Goal: Task Accomplishment & Management: Manage account settings

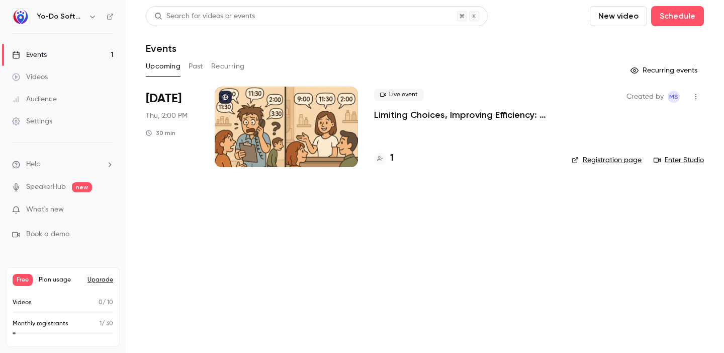
click at [40, 122] on div "Settings" at bounding box center [32, 121] width 40 height 10
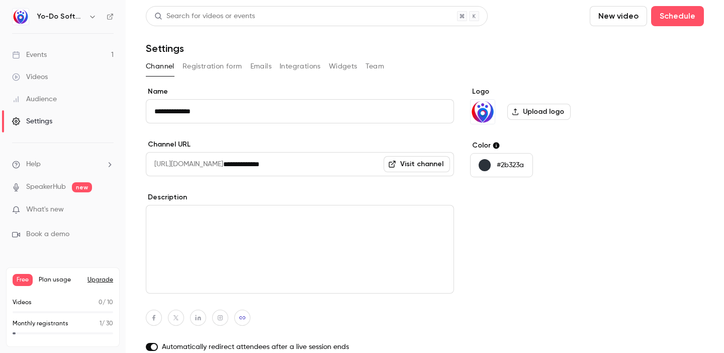
click at [45, 116] on div "Settings" at bounding box center [32, 121] width 40 height 10
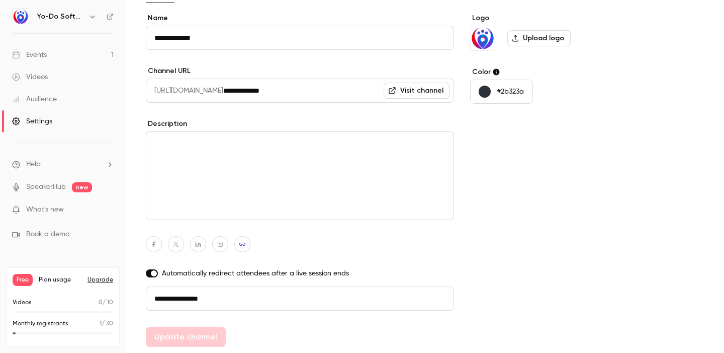
click at [47, 100] on div "Audience" at bounding box center [34, 99] width 45 height 10
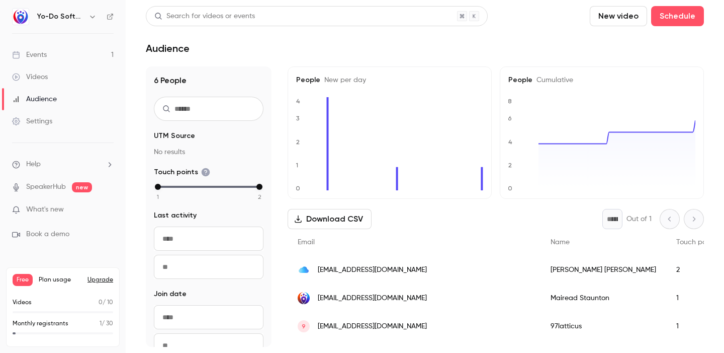
click at [164, 135] on span "UTM Source" at bounding box center [174, 136] width 41 height 10
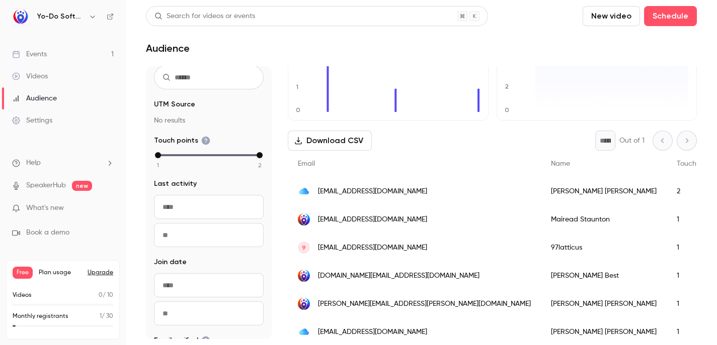
scroll to position [114, 0]
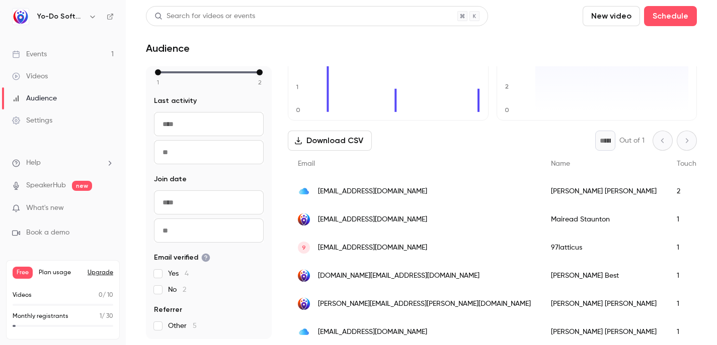
click at [41, 114] on link "Settings" at bounding box center [63, 121] width 126 height 22
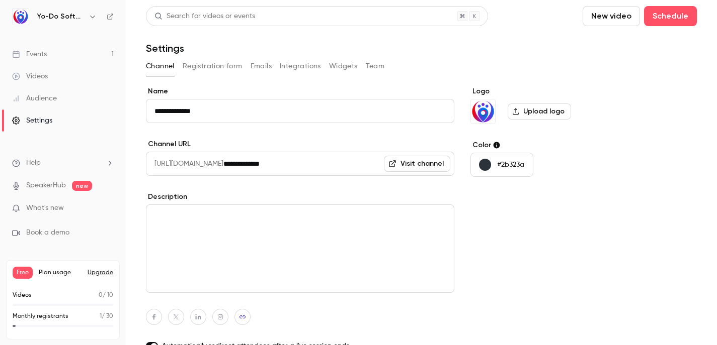
click at [286, 71] on button "Integrations" at bounding box center [300, 66] width 41 height 16
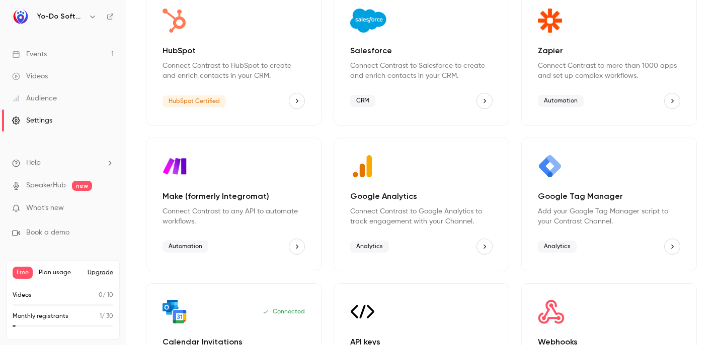
scroll to position [113, 0]
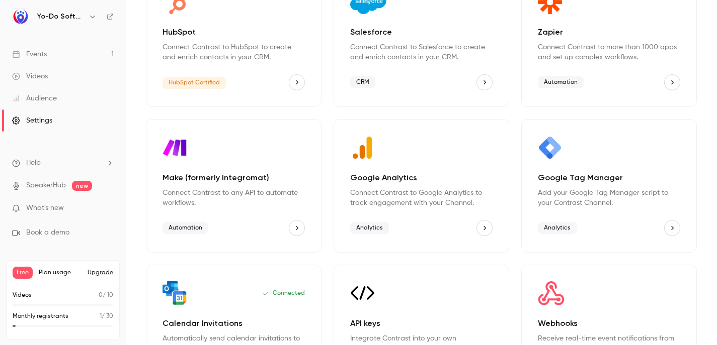
click at [555, 189] on p "Add your Google Tag Manager script to your Contrast Channel." at bounding box center [609, 198] width 142 height 20
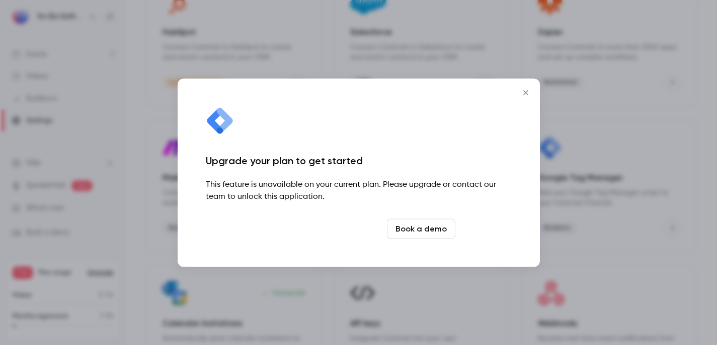
click at [491, 226] on link "Upgrade" at bounding box center [485, 229] width 52 height 20
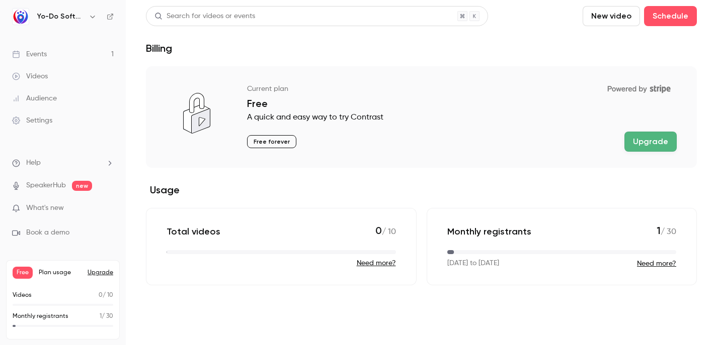
scroll to position [1, 0]
click at [281, 140] on p "Free forever" at bounding box center [271, 141] width 49 height 13
click at [635, 145] on button "Upgrade" at bounding box center [650, 141] width 52 height 20
